Goal: Task Accomplishment & Management: Complete application form

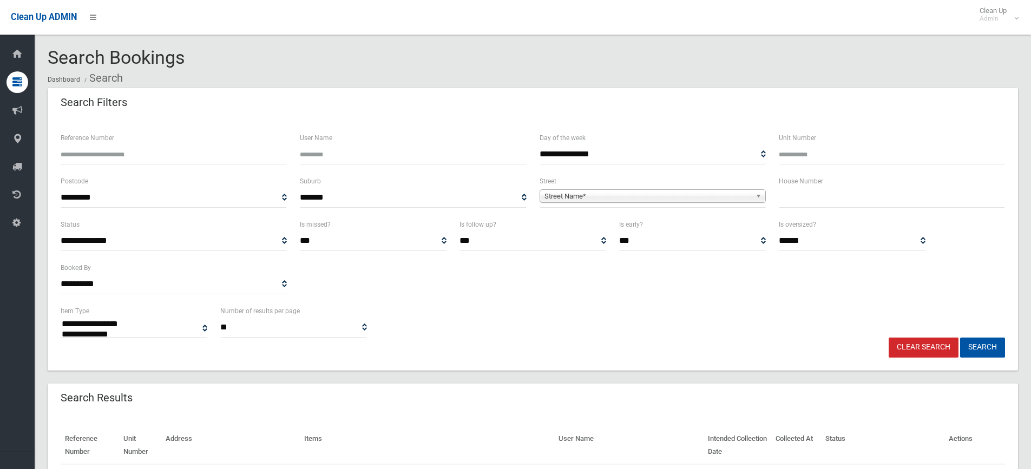
select select
click at [803, 191] on input "text" at bounding box center [892, 198] width 226 height 20
click at [960, 338] on button "Search" at bounding box center [982, 348] width 45 height 20
select select
click at [894, 200] on input "text" at bounding box center [892, 198] width 226 height 20
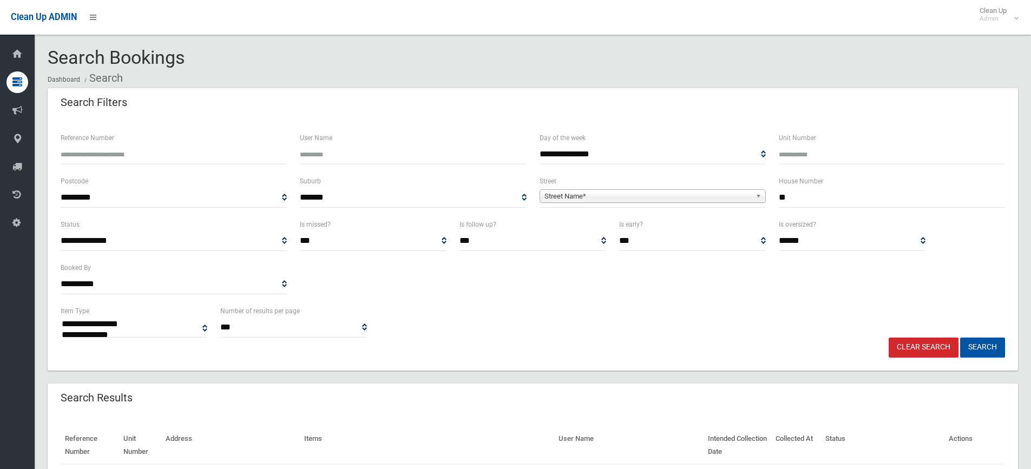
type input "**"
click at [649, 192] on span "Street Name*" at bounding box center [647, 196] width 207 height 13
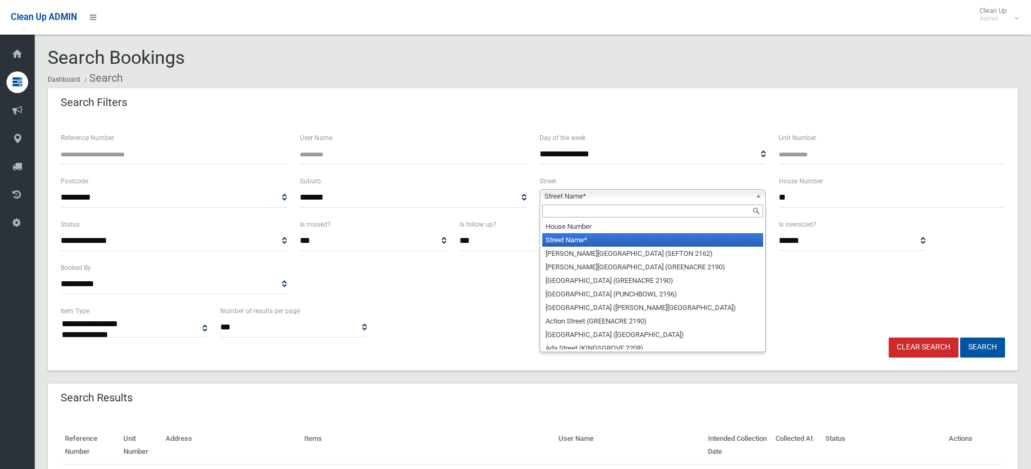
click at [594, 209] on input "text" at bounding box center [652, 211] width 221 height 13
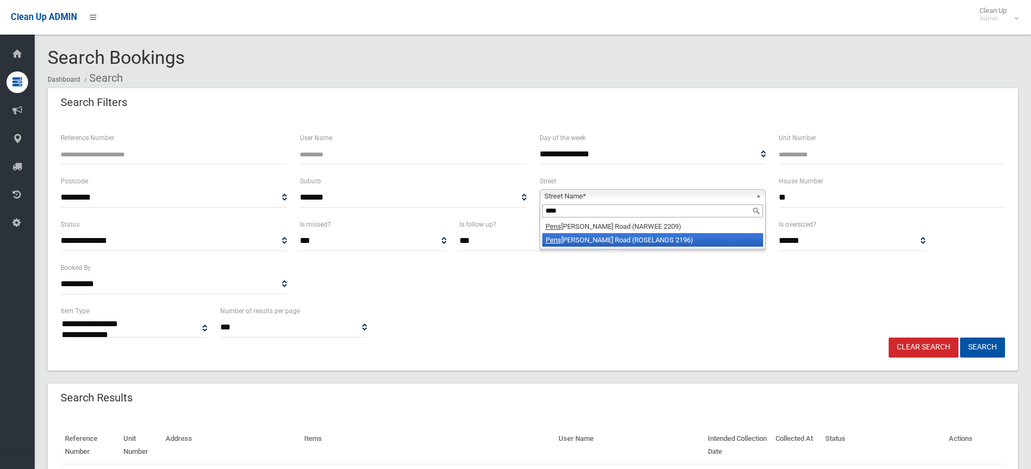
type input "****"
click at [641, 237] on li "Pens hurst Road (ROSELANDS 2196)" at bounding box center [652, 240] width 221 height 14
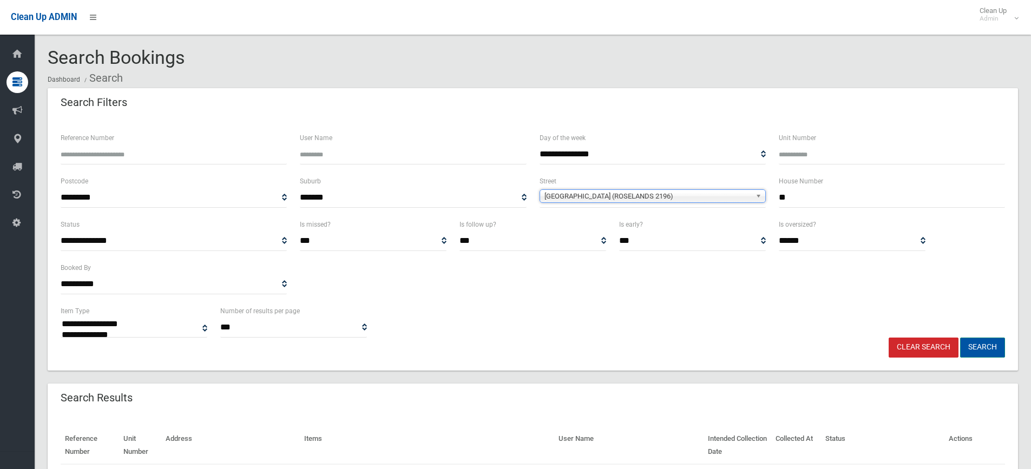
click at [987, 351] on button "Search" at bounding box center [982, 348] width 45 height 20
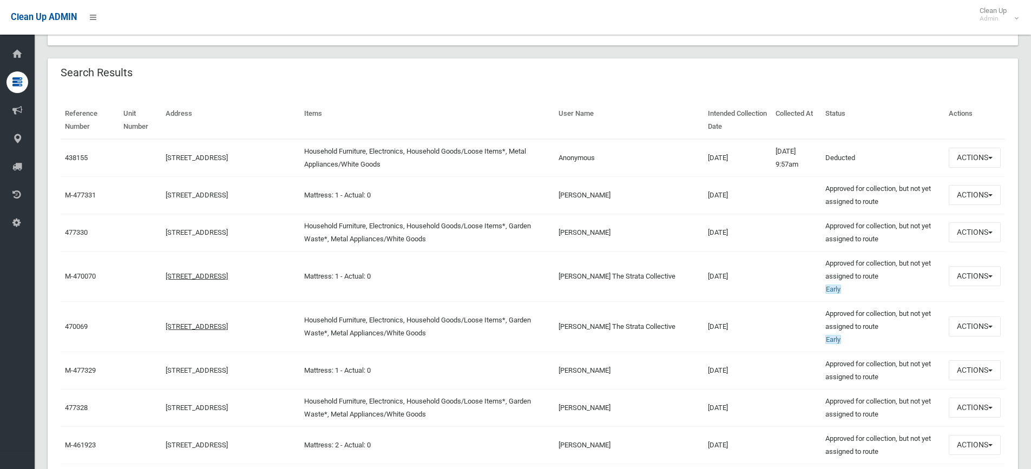
scroll to position [325, 0]
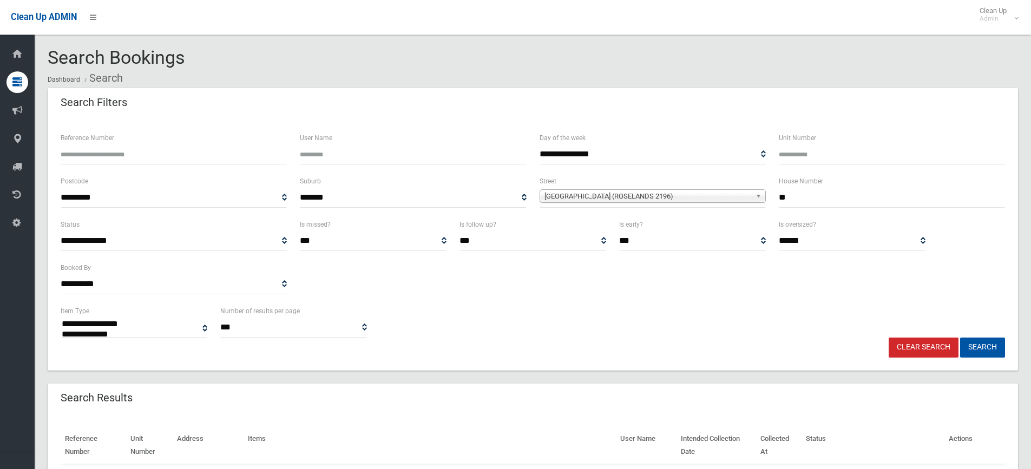
select select
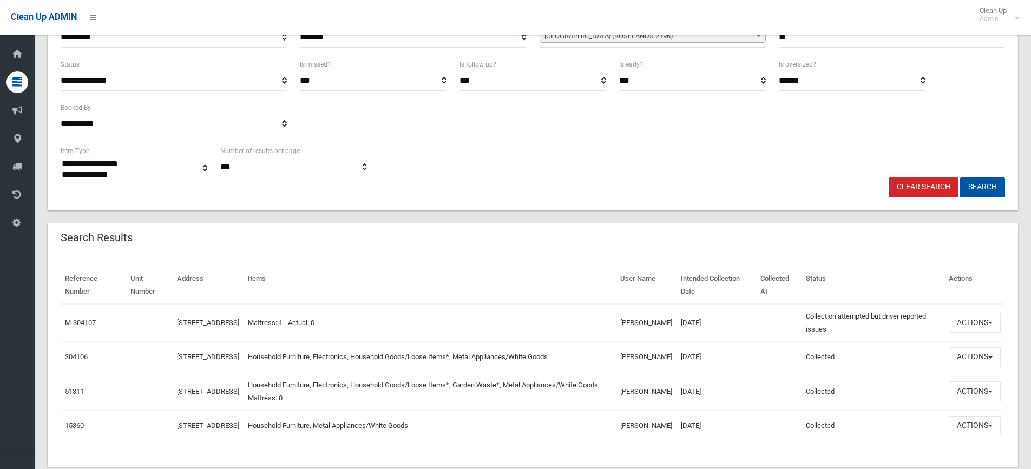
scroll to position [196, 0]
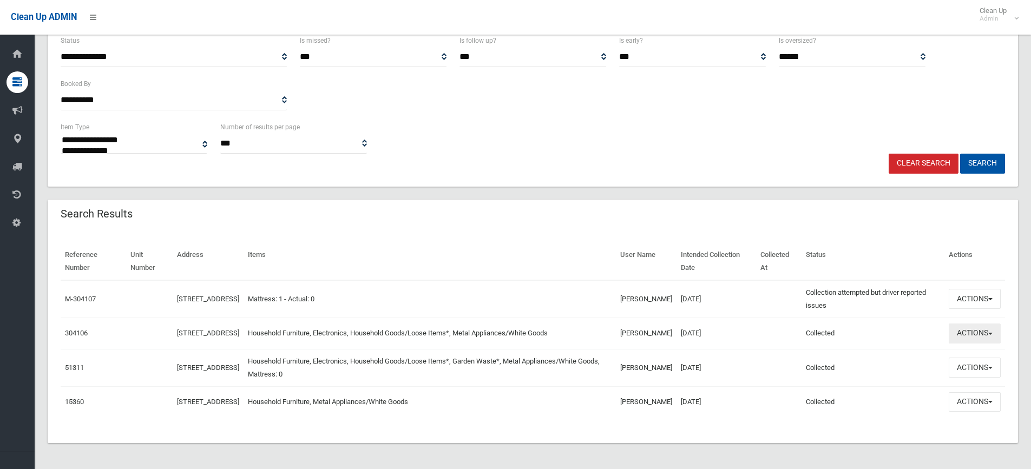
click at [974, 324] on button "Actions" at bounding box center [975, 334] width 52 height 20
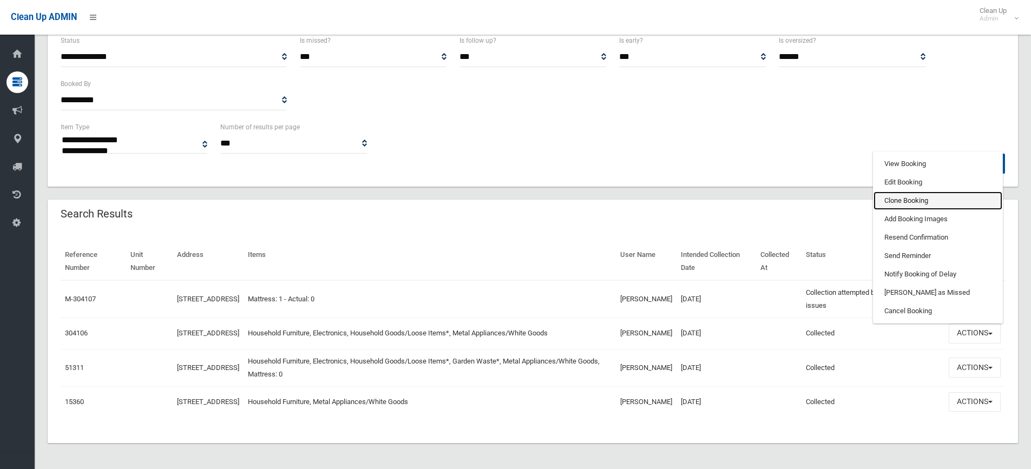
click at [923, 192] on link "Clone Booking" at bounding box center [938, 201] width 129 height 18
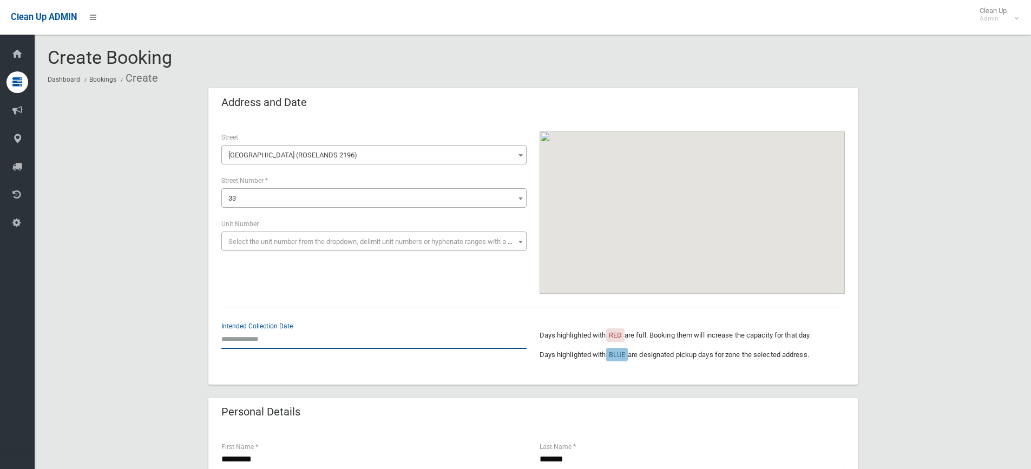
click at [262, 336] on input "text" at bounding box center [373, 339] width 305 height 20
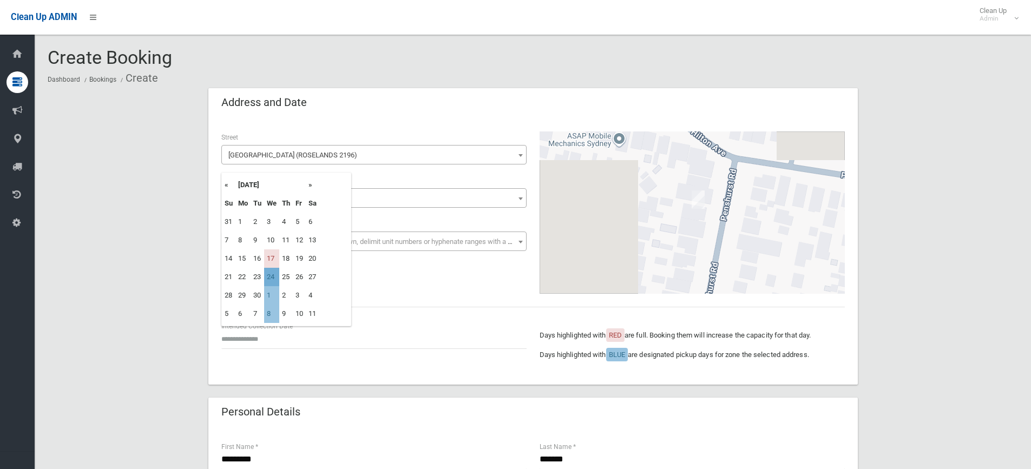
type input "**********"
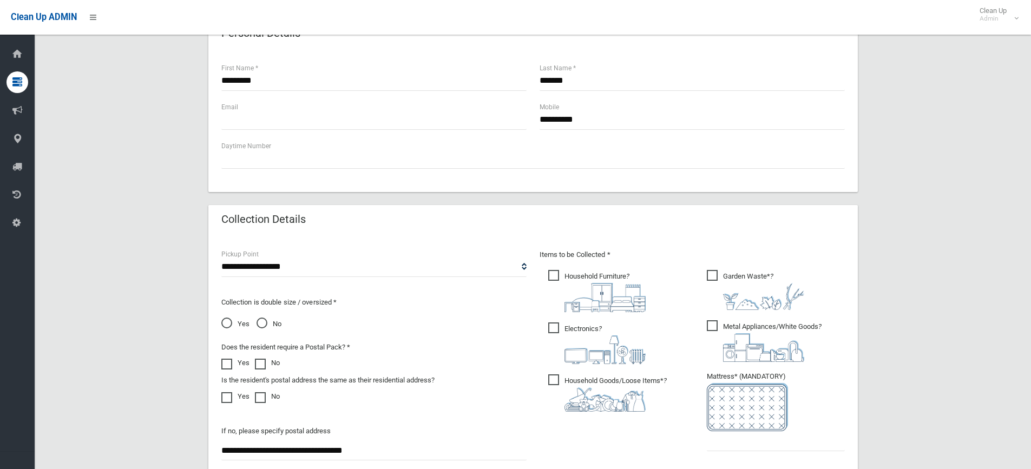
scroll to position [541, 0]
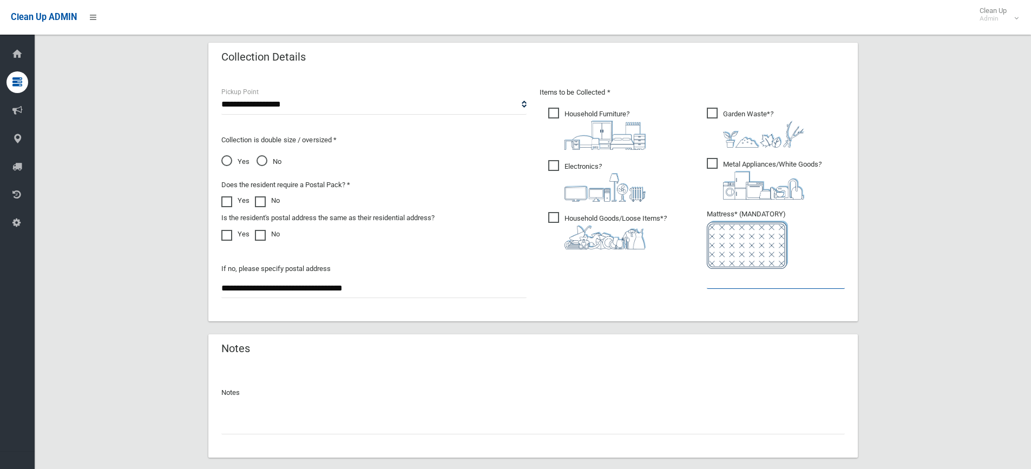
click at [753, 280] on input "text" at bounding box center [776, 279] width 138 height 20
type input "*"
click at [711, 115] on span "Garden Waste* ?" at bounding box center [755, 128] width 97 height 40
click at [392, 414] on div at bounding box center [532, 420] width 623 height 29
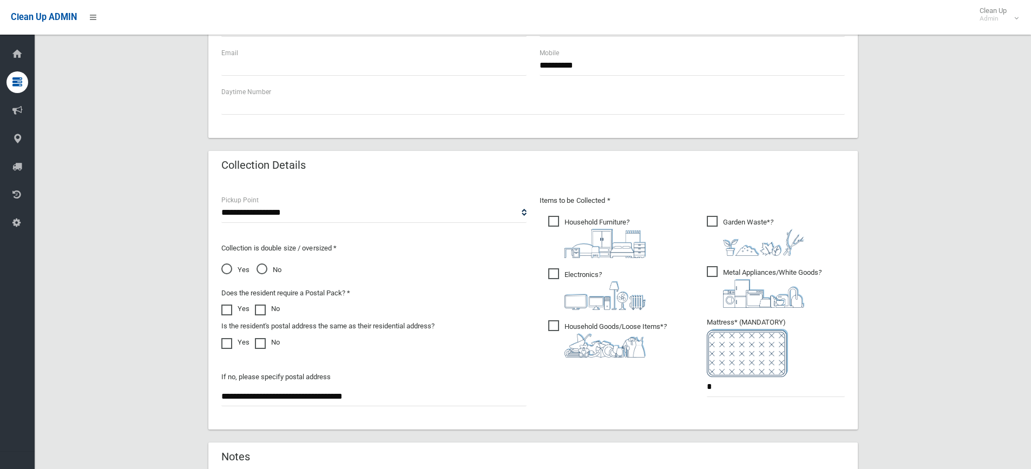
scroll to position [602, 0]
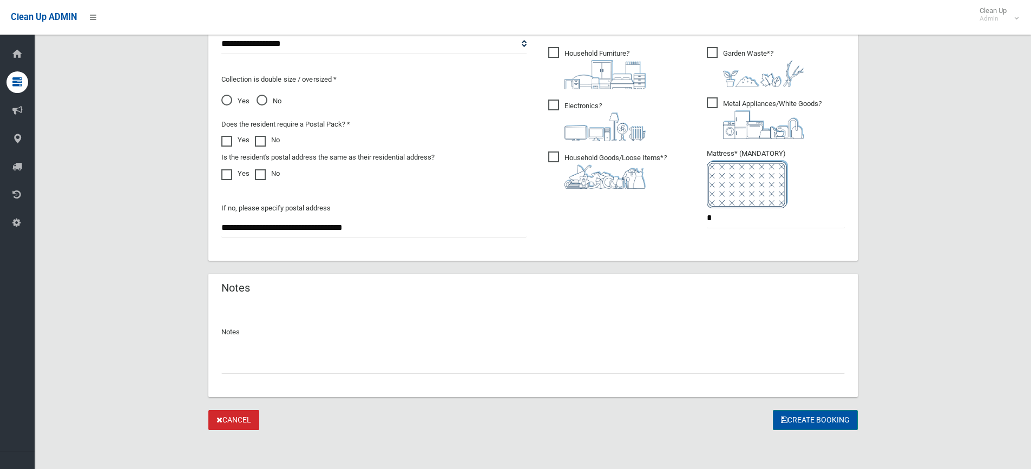
click at [844, 418] on button "Create Booking" at bounding box center [815, 420] width 85 height 20
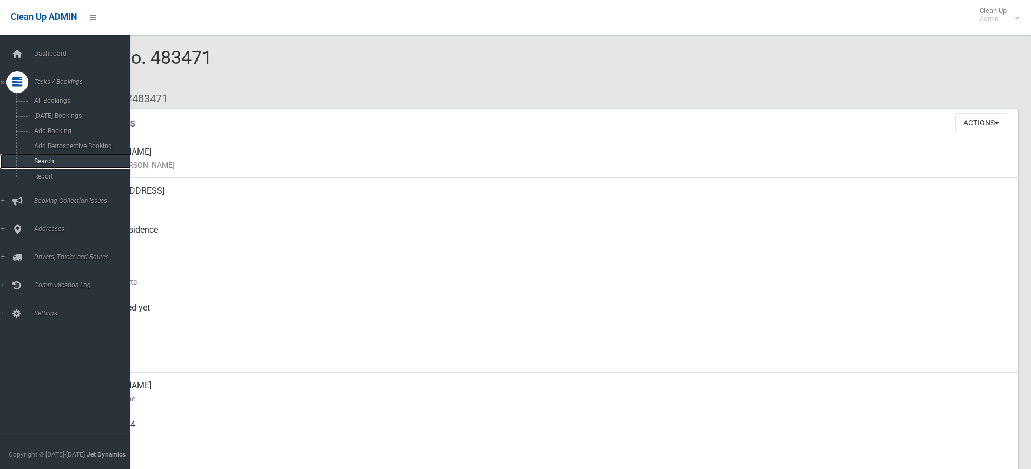
click at [48, 160] on span "Search" at bounding box center [80, 161] width 98 height 8
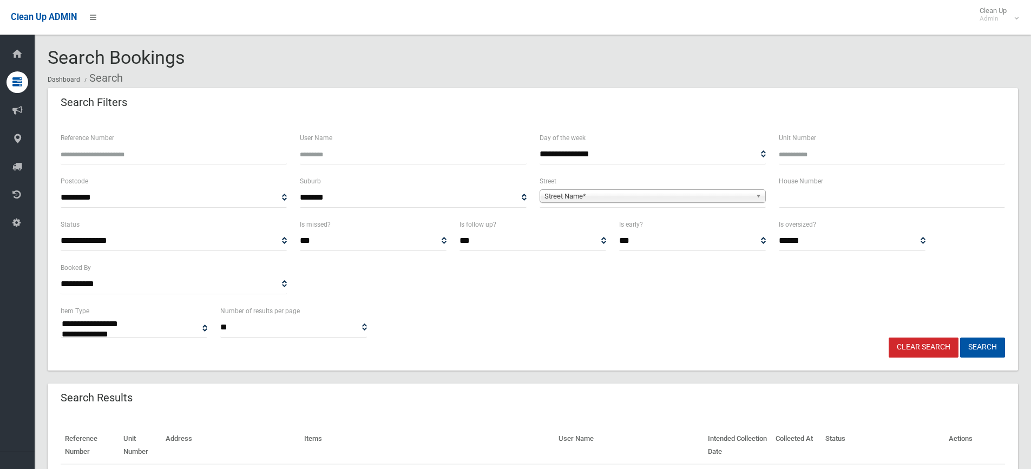
select select
